Goal: Task Accomplishment & Management: Manage account settings

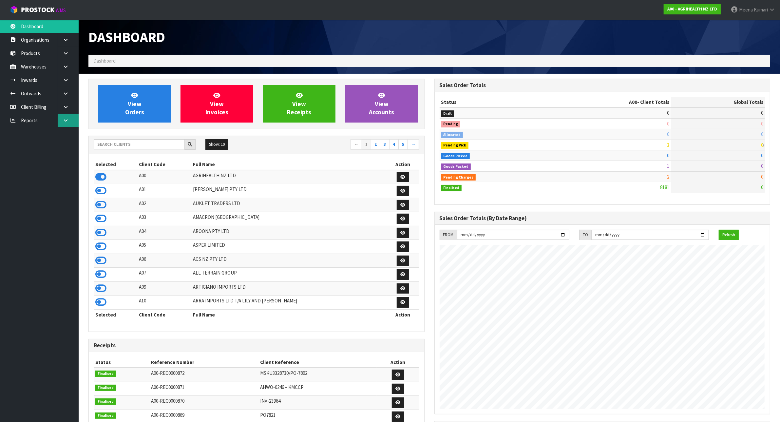
scroll to position [498, 346]
click at [157, 147] on input "text" at bounding box center [139, 144] width 91 height 10
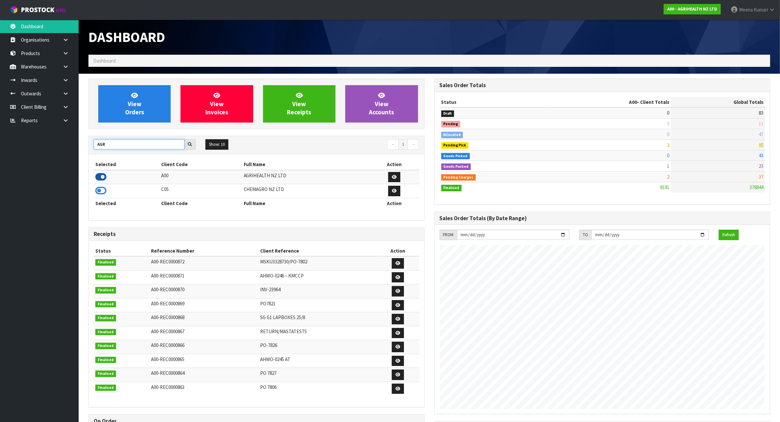
type input "AGR"
click at [102, 178] on icon at bounding box center [100, 177] width 11 height 10
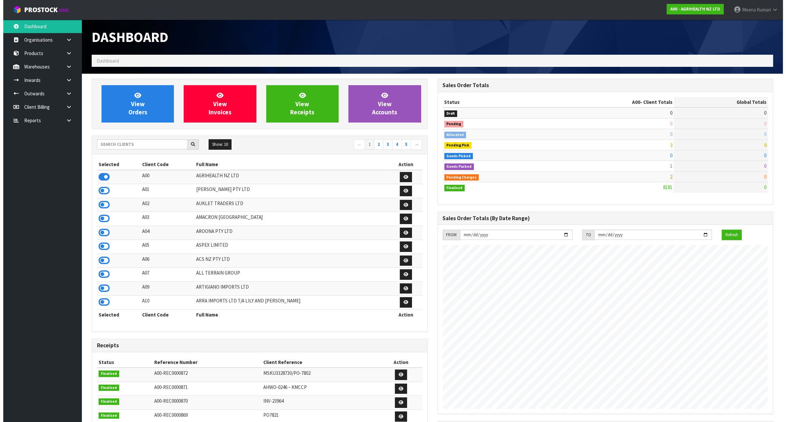
scroll to position [498, 346]
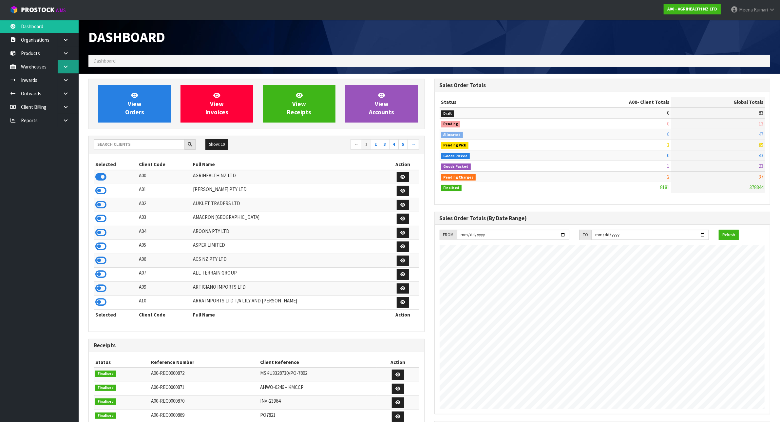
click at [76, 68] on link at bounding box center [68, 66] width 21 height 13
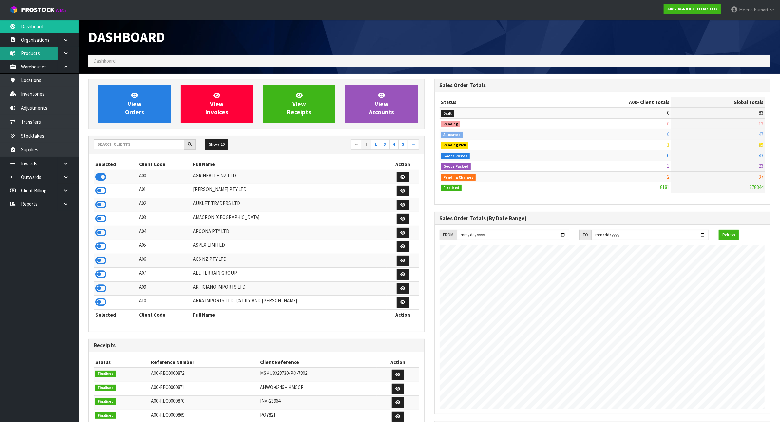
click at [44, 52] on link "Products" at bounding box center [39, 53] width 79 height 13
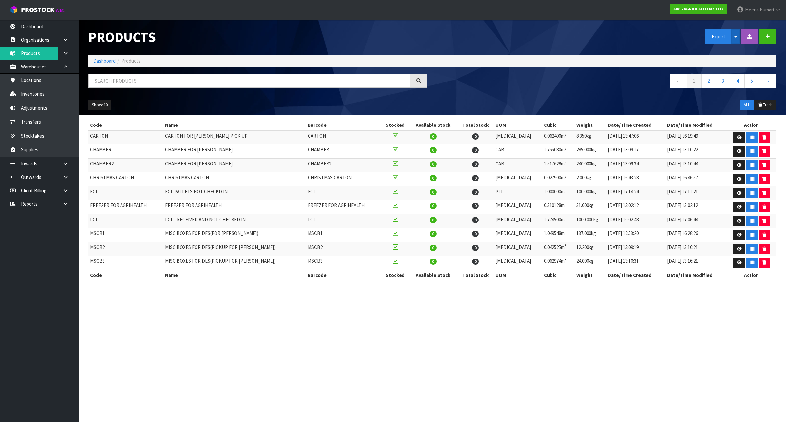
click at [738, 39] on button "Split button!" at bounding box center [736, 36] width 9 height 14
click at [733, 59] on link "Measurements" at bounding box center [732, 59] width 52 height 9
click at [148, 83] on input "text" at bounding box center [249, 81] width 322 height 14
paste input "9420"
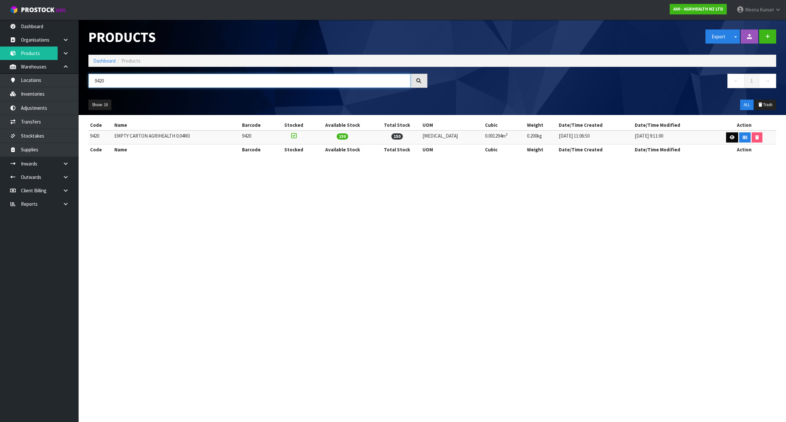
type input "9420"
click at [731, 140] on link at bounding box center [732, 137] width 12 height 10
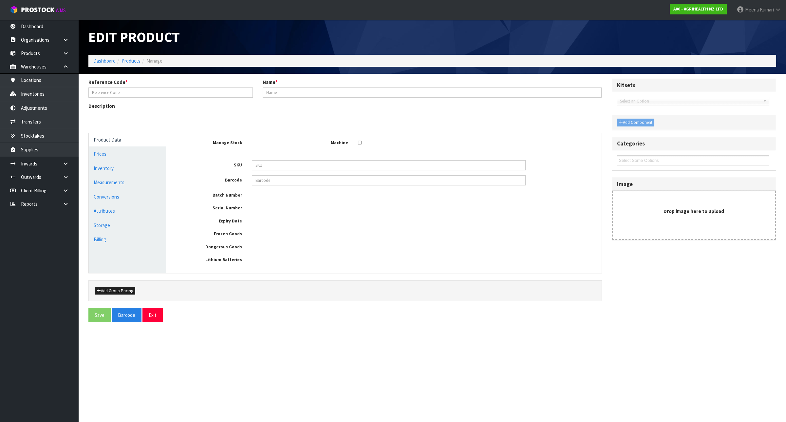
type input "9420"
type input "EMPTY CARTON AGRIHEALTH 0.04M3"
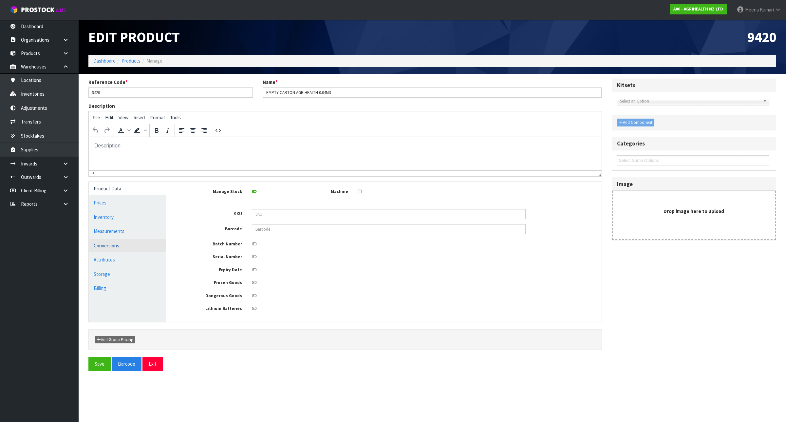
click at [137, 241] on link "Conversions" at bounding box center [127, 245] width 77 height 13
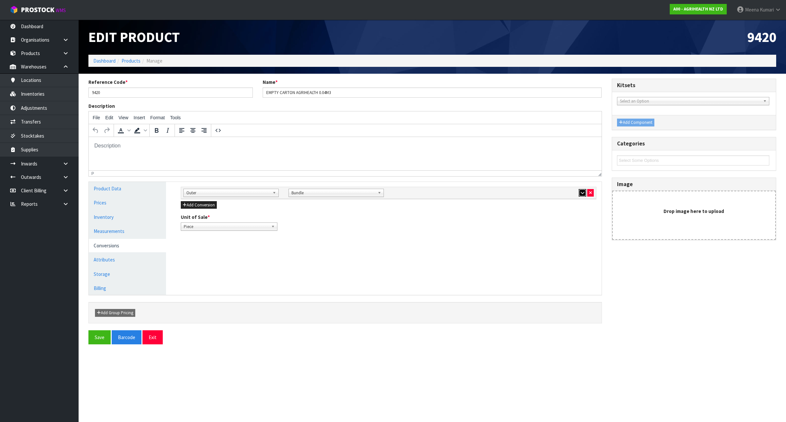
click at [583, 192] on icon "button" at bounding box center [583, 193] width 4 height 4
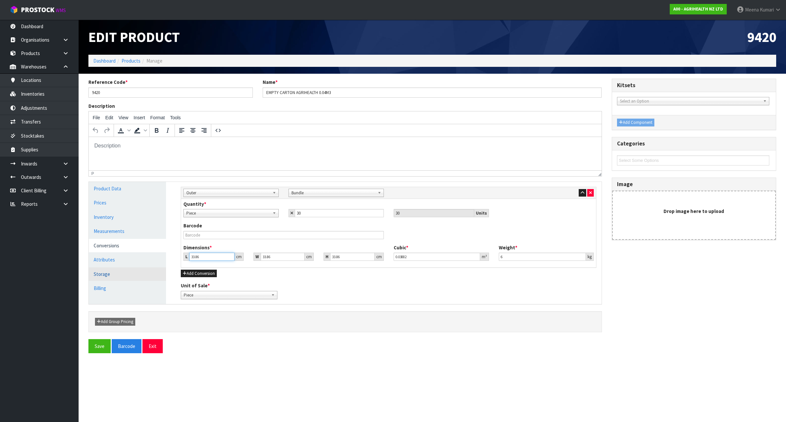
drag, startPoint x: 211, startPoint y: 254, endPoint x: 117, endPoint y: 269, distance: 95.2
click at [117, 269] on div "Product Data Prices Inventory Measurements Conversions Attributes Storage Billi…" at bounding box center [345, 243] width 523 height 122
type input "3"
type input "0.003439"
click at [109, 232] on link "Measurements" at bounding box center [127, 230] width 77 height 13
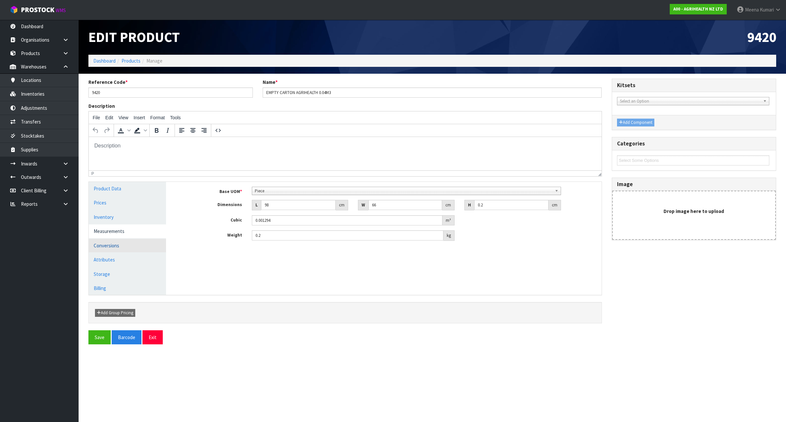
click at [110, 246] on link "Conversions" at bounding box center [127, 245] width 77 height 13
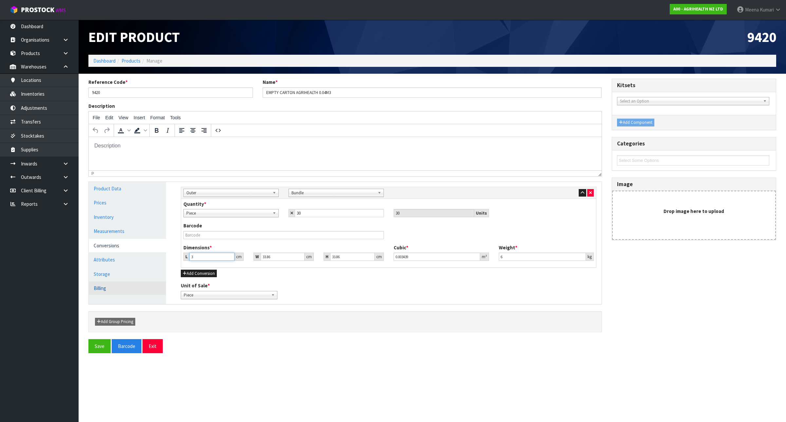
drag, startPoint x: 209, startPoint y: 256, endPoint x: 142, endPoint y: 283, distance: 71.9
click at [142, 283] on div "Product Data Prices Inventory Measurements Conversions Attributes Storage Billi…" at bounding box center [345, 243] width 523 height 122
type input "9"
type input "0.010318"
type input "98"
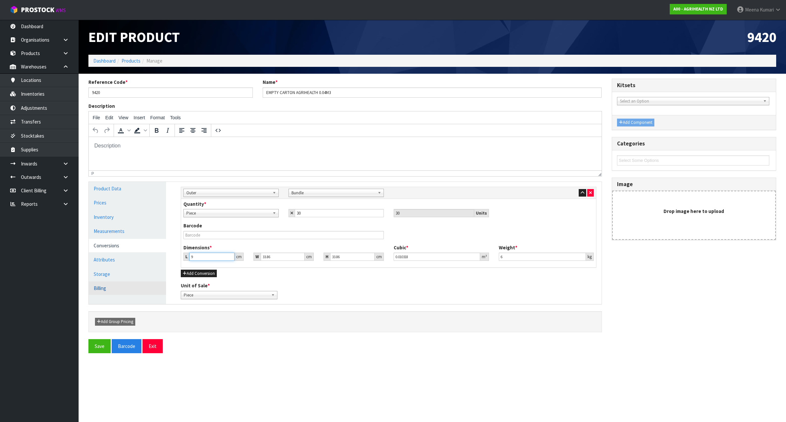
type input "0.112357"
type input "98"
type input "7"
type input "0.023228"
type input "76"
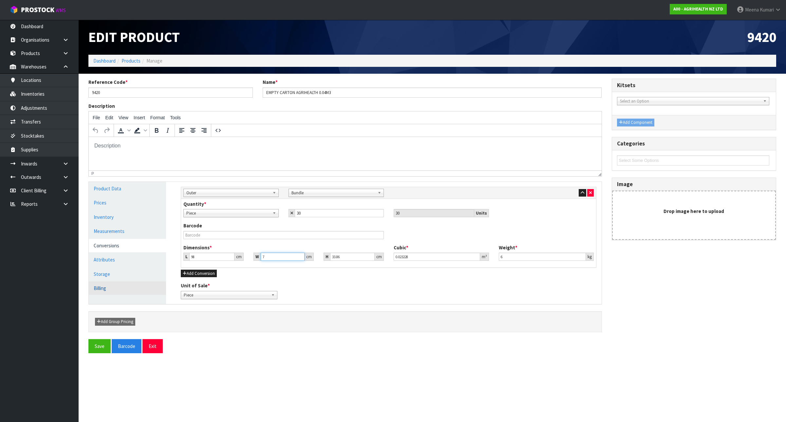
type input "0.252189"
type input "76"
type input "1"
type input "0.007448"
type input "10"
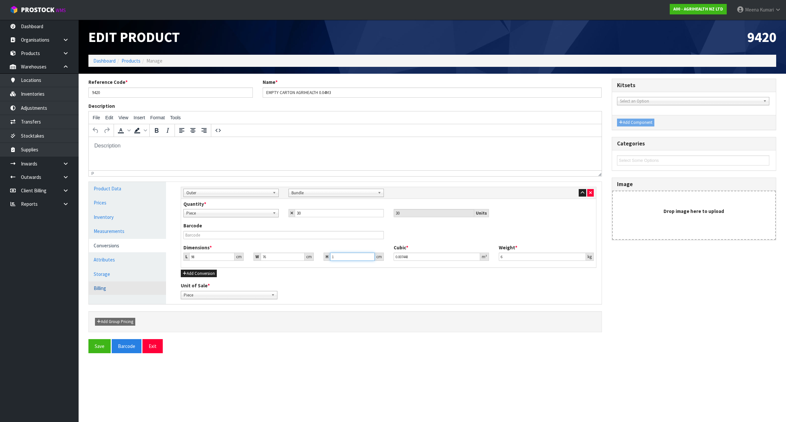
type input "0.07448"
type input "10"
click at [101, 346] on button "Save" at bounding box center [99, 346] width 22 height 14
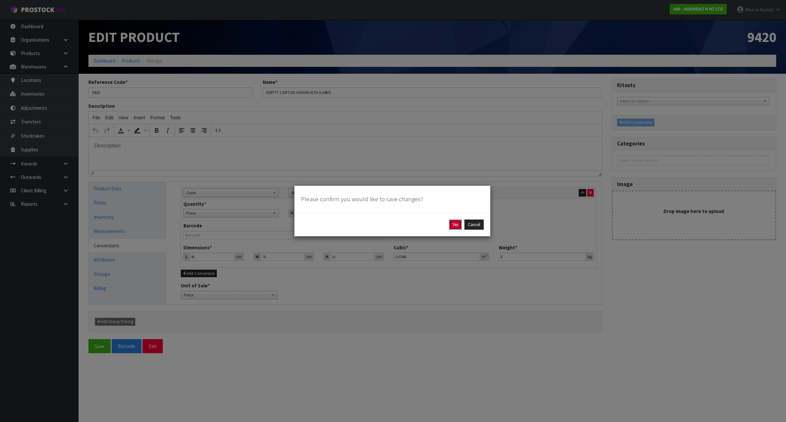
click at [452, 224] on button "Yes" at bounding box center [455, 224] width 13 height 10
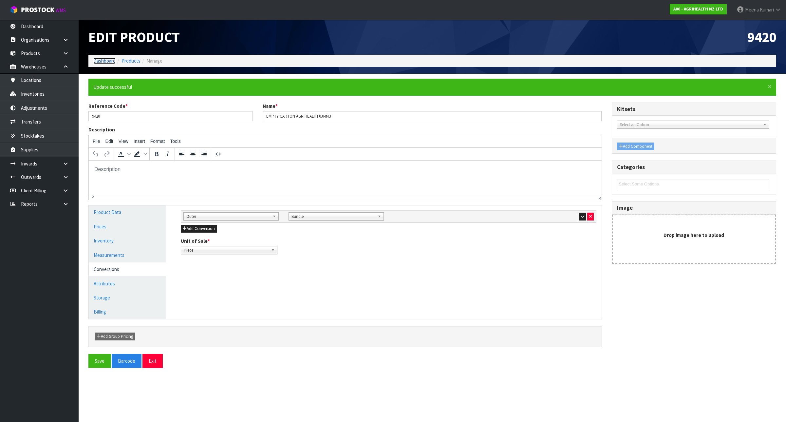
click at [106, 61] on link "Dashboard" at bounding box center [104, 61] width 22 height 6
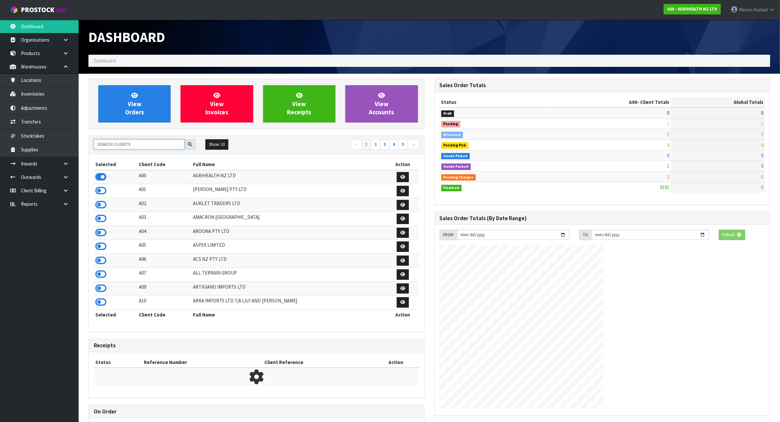
click at [138, 148] on input "text" at bounding box center [139, 144] width 91 height 10
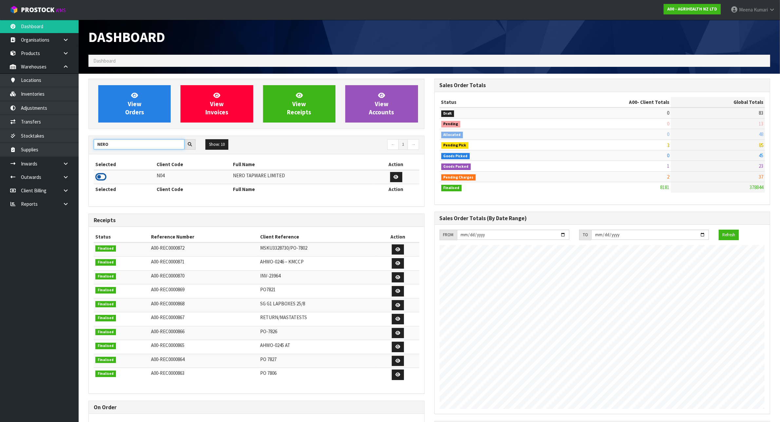
type input "NERO"
click at [99, 179] on icon at bounding box center [100, 177] width 11 height 10
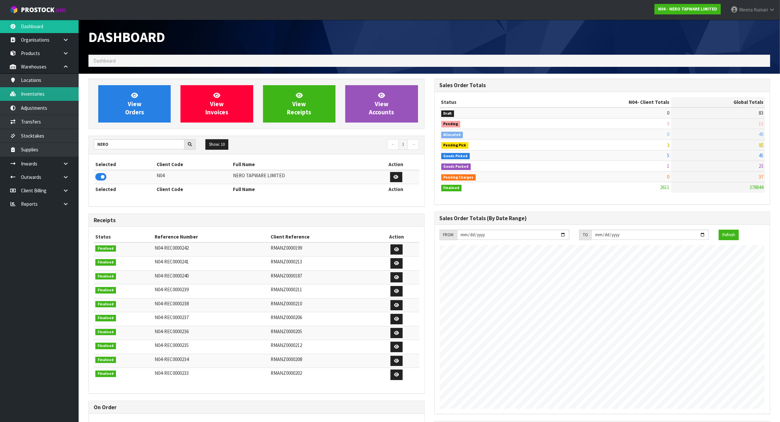
click at [58, 99] on link "Inventories" at bounding box center [39, 93] width 79 height 13
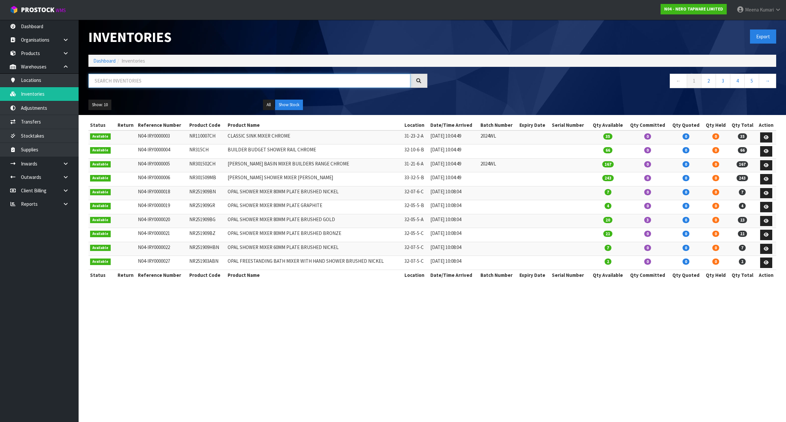
click at [187, 79] on input "text" at bounding box center [249, 81] width 322 height 14
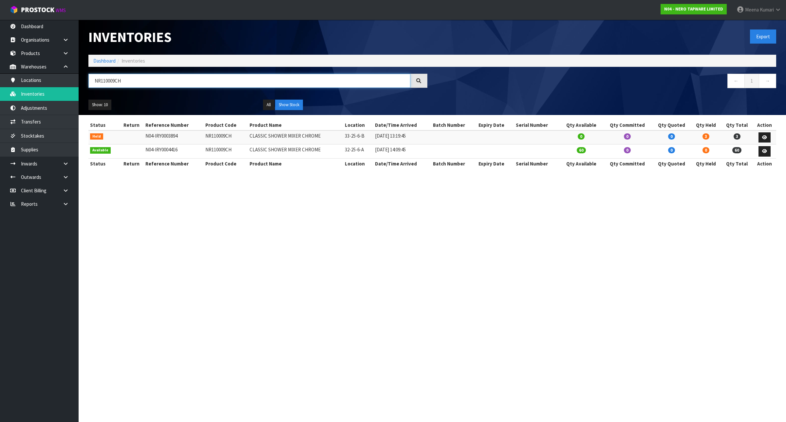
type input "NR110009CH"
click at [763, 138] on icon at bounding box center [764, 137] width 5 height 4
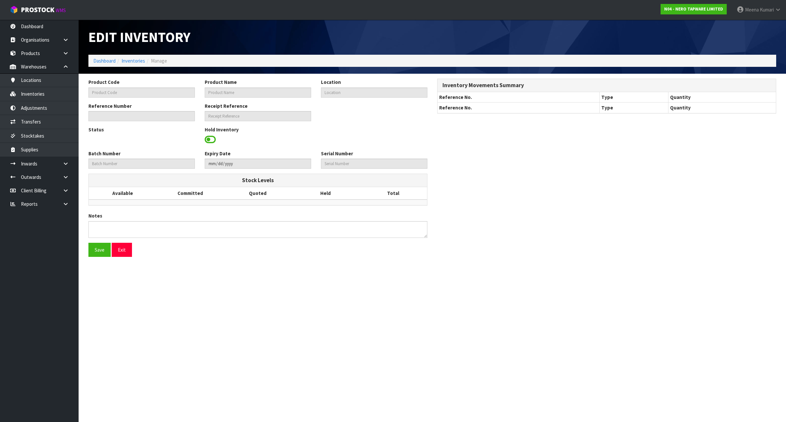
type input "NR110009CH"
type input "CLASSIC SHOWER MIXER CHROME"
type input "33-25-6-B"
type input "N04-IRY0003894"
type input "N04-REC0000120"
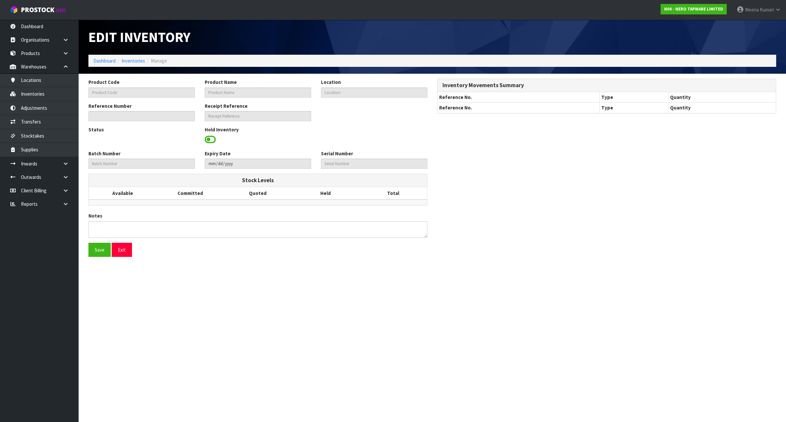
type textarea "PICKER COULD NOT LOCATE"
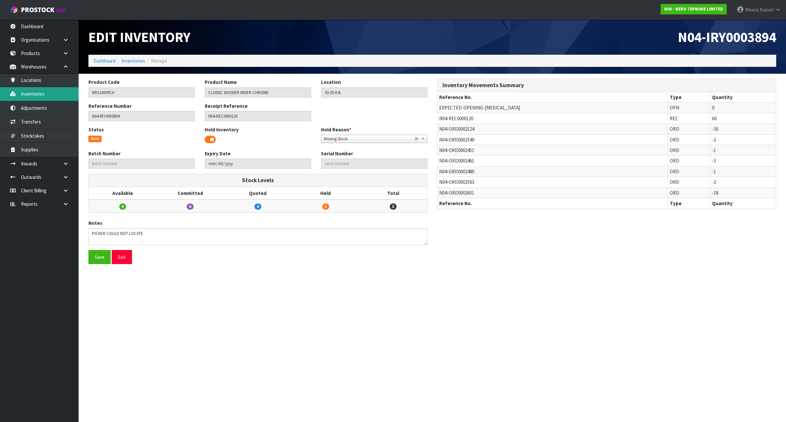
click at [28, 97] on link "Inventories" at bounding box center [39, 93] width 79 height 13
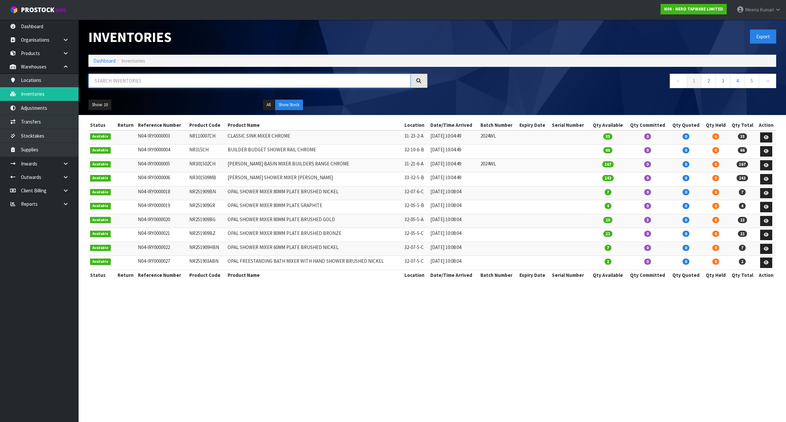
click at [101, 79] on input "text" at bounding box center [249, 81] width 322 height 14
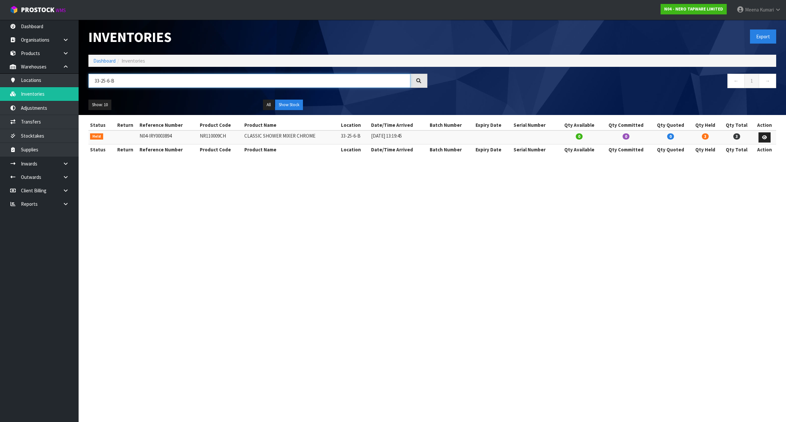
type input "33-25-6-B"
click at [213, 135] on td "NR110009CH" at bounding box center [220, 137] width 45 height 14
